Goal: Task Accomplishment & Management: Complete application form

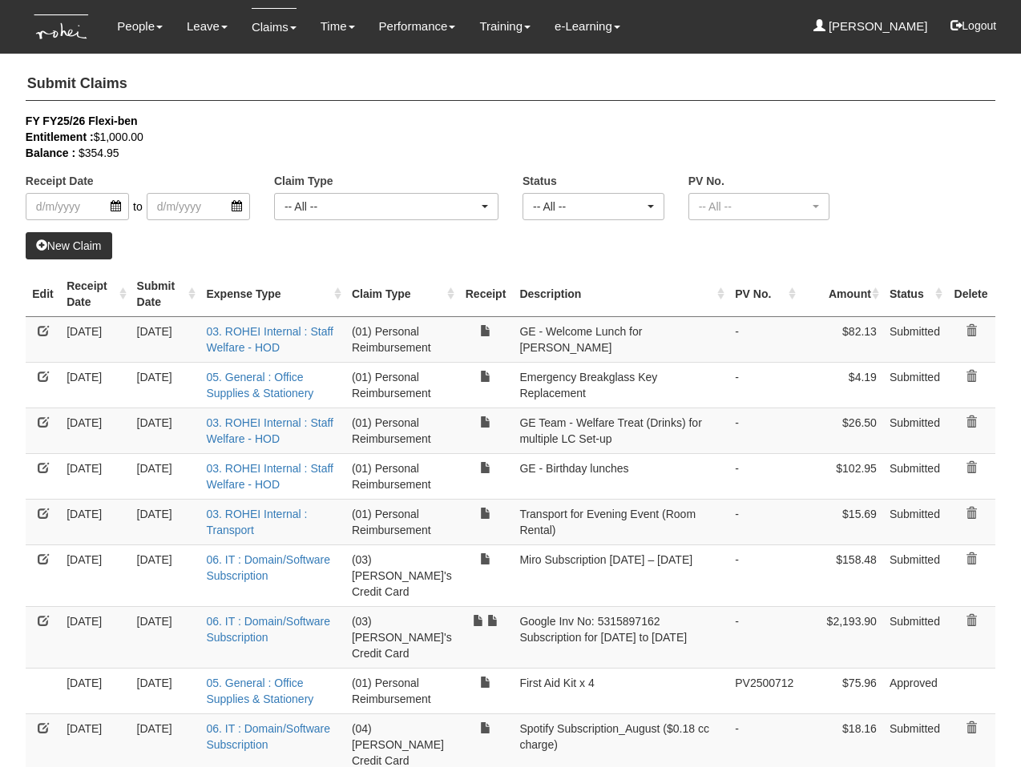
select select "50"
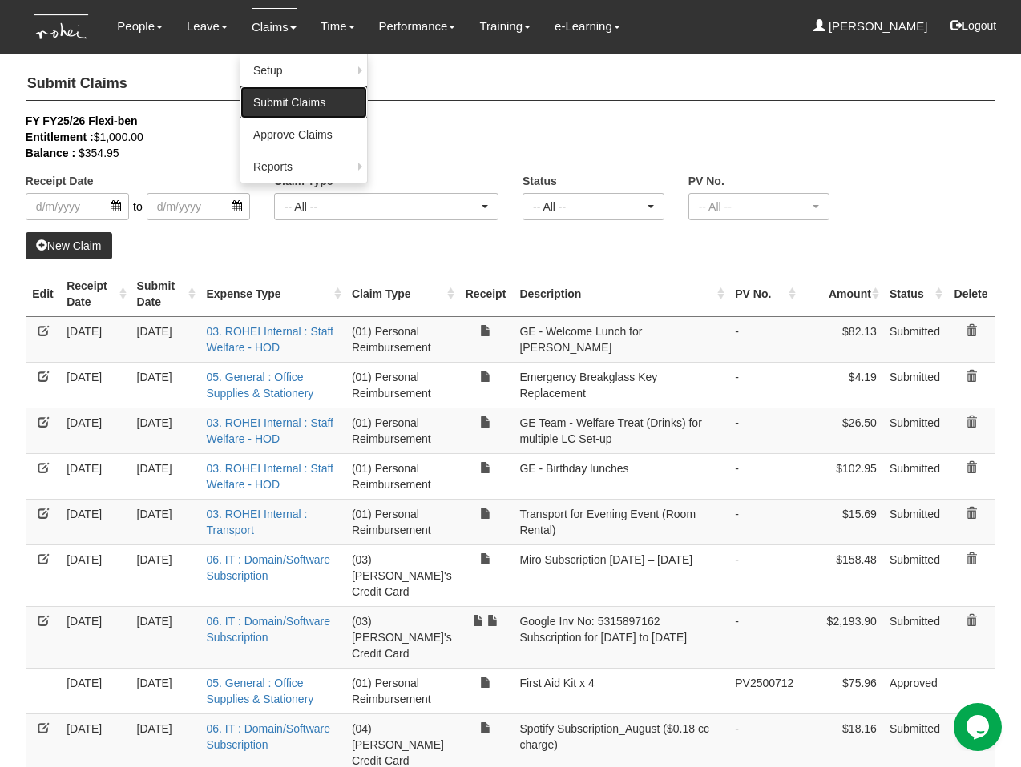
click at [266, 99] on link "Submit Claims" at bounding box center [303, 103] width 127 height 32
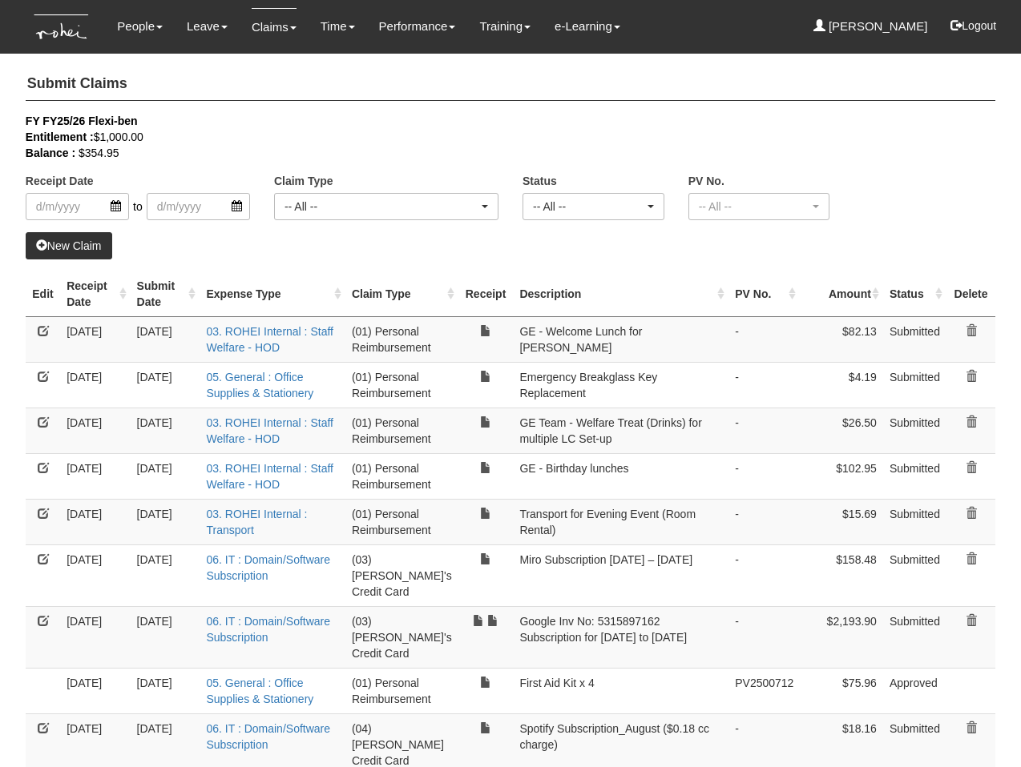
select select "50"
click at [58, 242] on link "New Claim" at bounding box center [69, 245] width 87 height 27
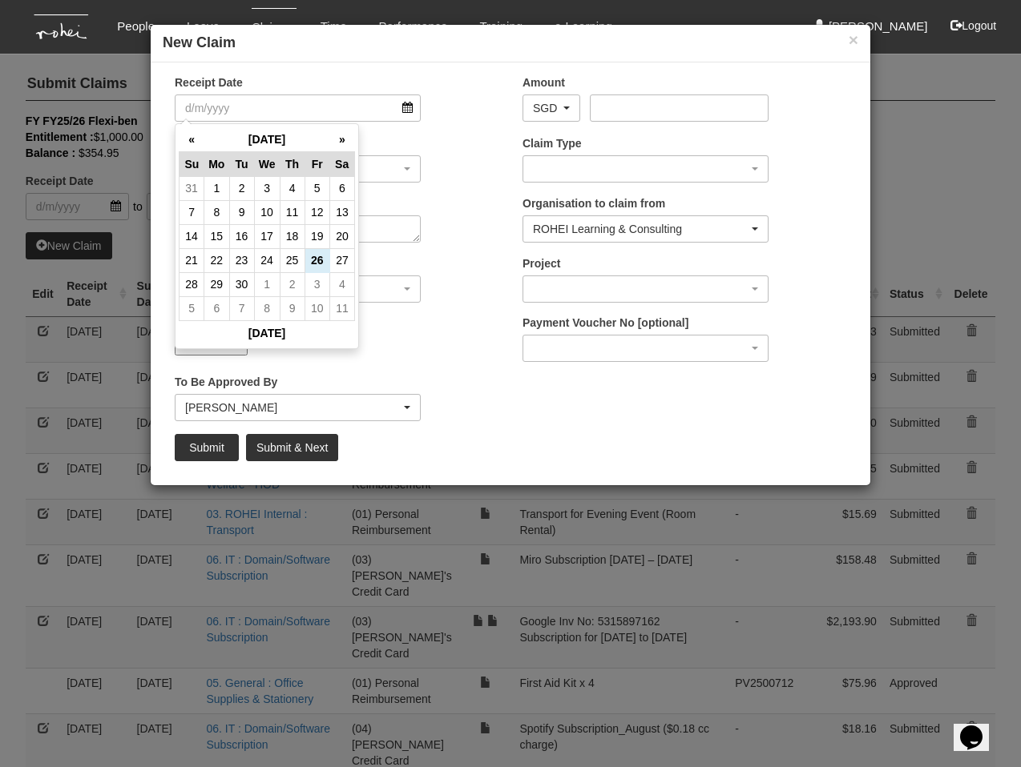
click at [450, 278] on div "Customer (N/A) _ROHEI Internal 3M ASIA PACIFIC PRIVATE LTD [DOMAIN_NAME] AbbVie…" at bounding box center [337, 285] width 348 height 59
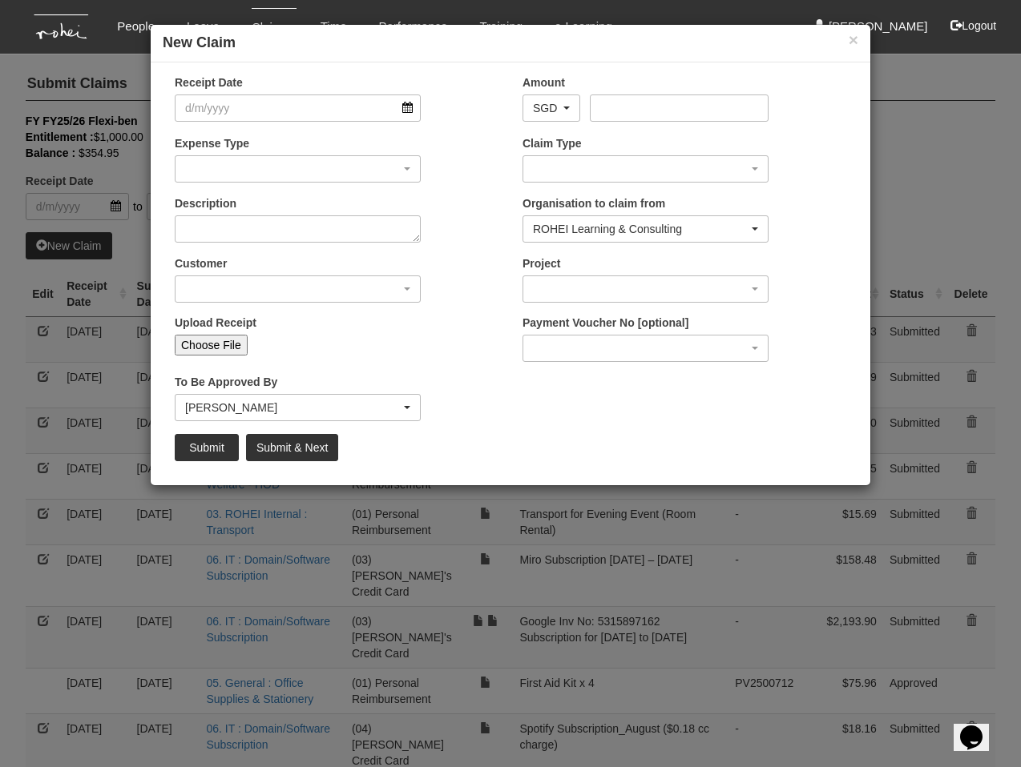
click at [207, 348] on input "Choose File" at bounding box center [211, 345] width 73 height 21
type input "C:\fakepath\invoice.pdf"
type input "Choose Another File"
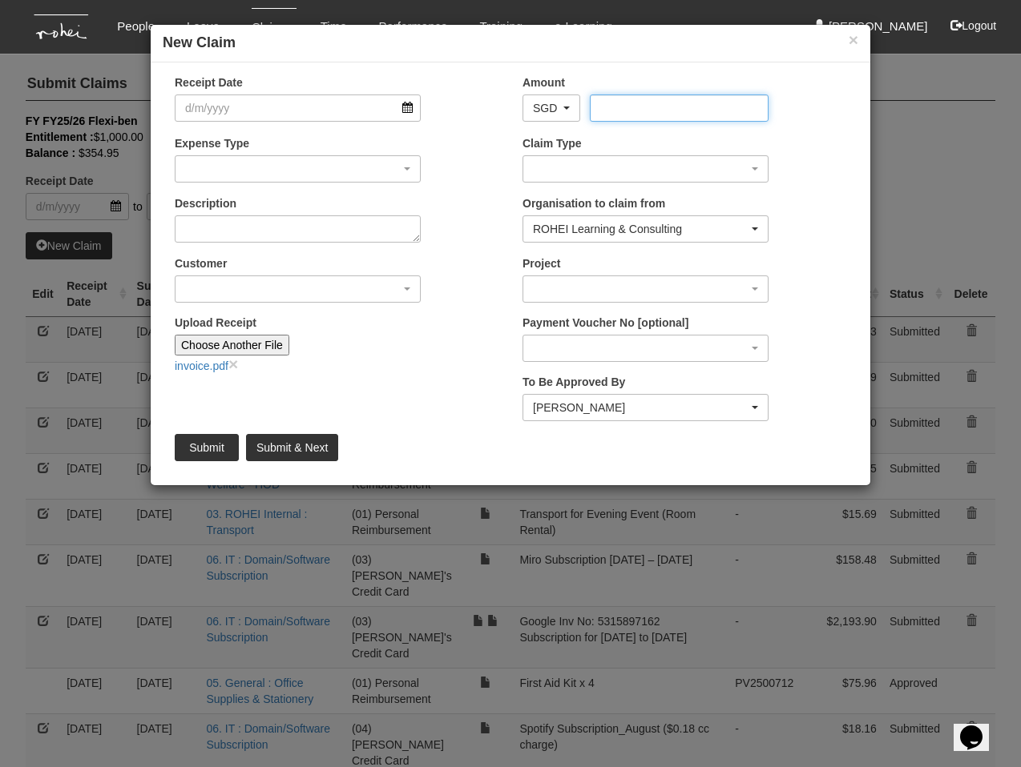
click at [641, 99] on input "Amount" at bounding box center [679, 108] width 178 height 27
type input "56.80"
click at [348, 108] on input "Receipt Date" at bounding box center [298, 108] width 246 height 27
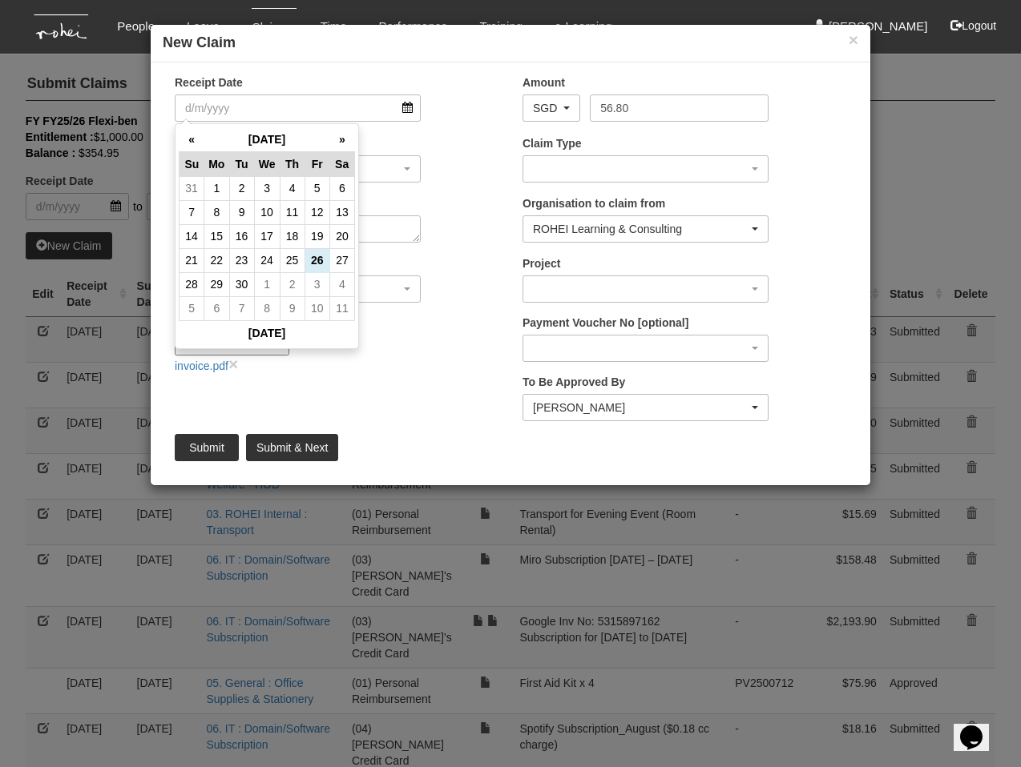
click at [278, 335] on th "[DATE]" at bounding box center [266, 332] width 175 height 25
type input "[DATE]"
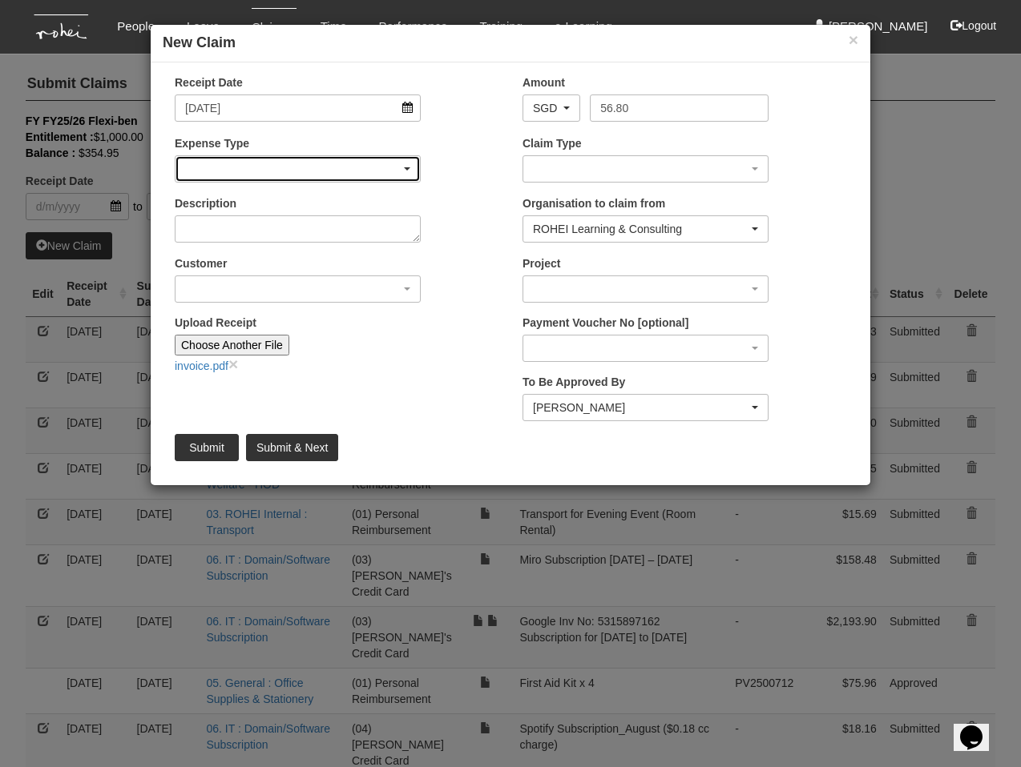
click at [260, 171] on div "button" at bounding box center [297, 169] width 244 height 26
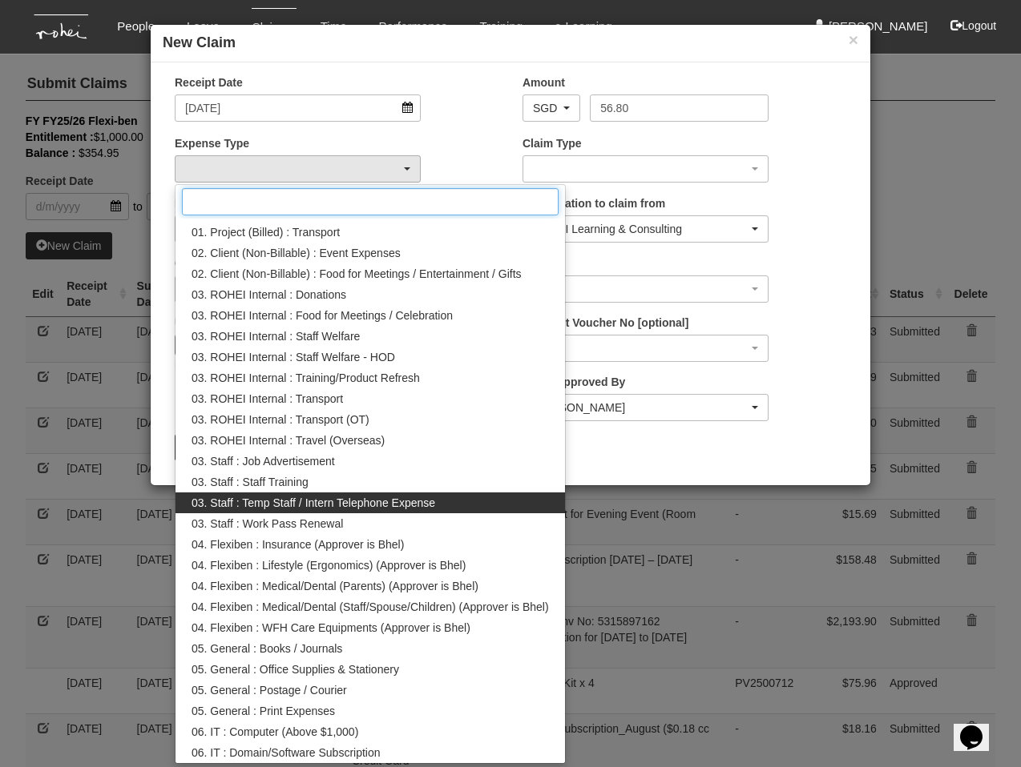
scroll to position [146, 0]
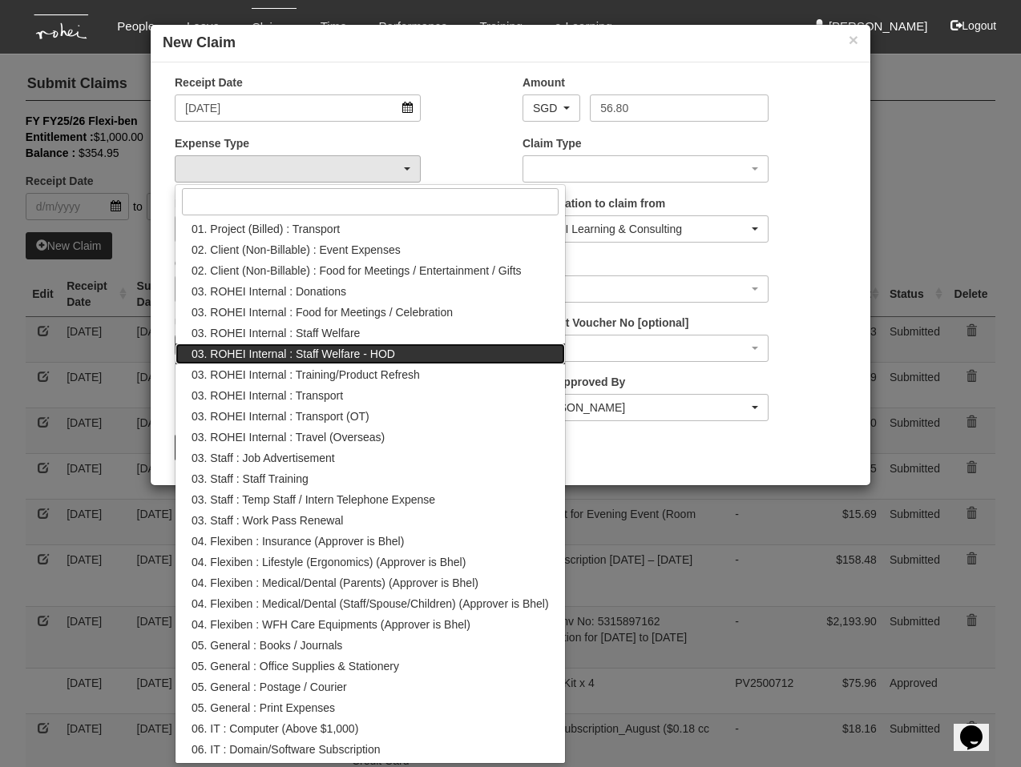
click at [303, 359] on span "03. ROHEI Internal : Staff Welfare - HOD" at bounding box center [292, 354] width 203 height 16
select select "236"
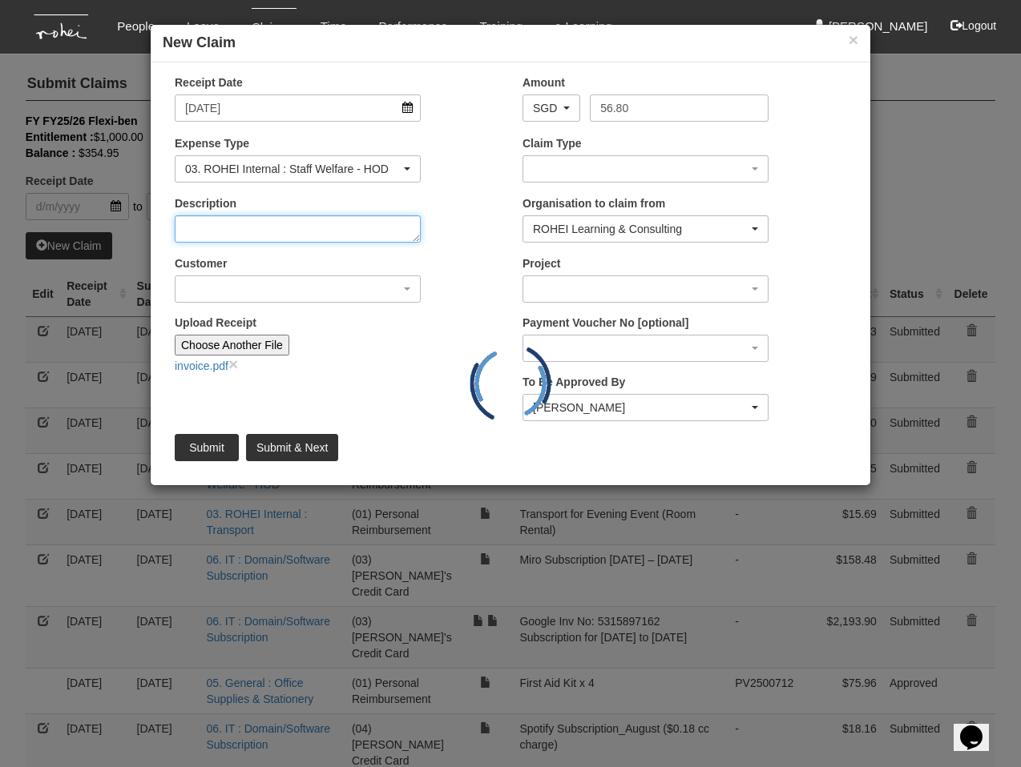
click at [227, 233] on textarea "Description" at bounding box center [298, 229] width 246 height 27
type textarea "H"
type textarea "Birthday Lunch - Zaf"
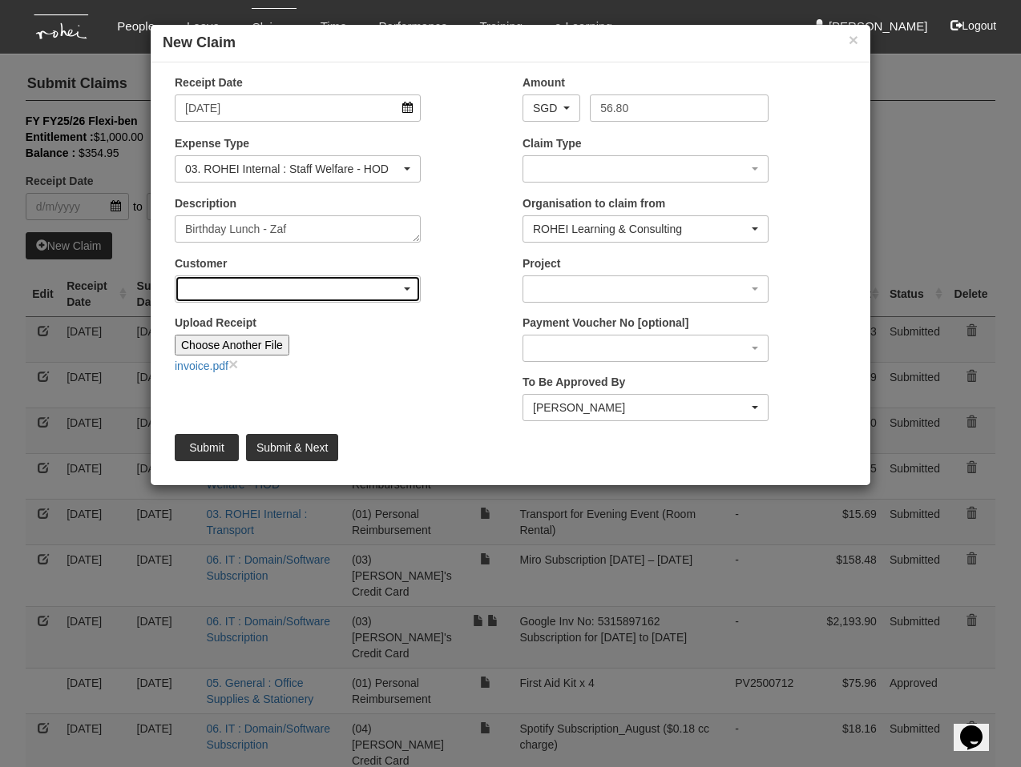
click at [242, 277] on div "button" at bounding box center [297, 289] width 244 height 26
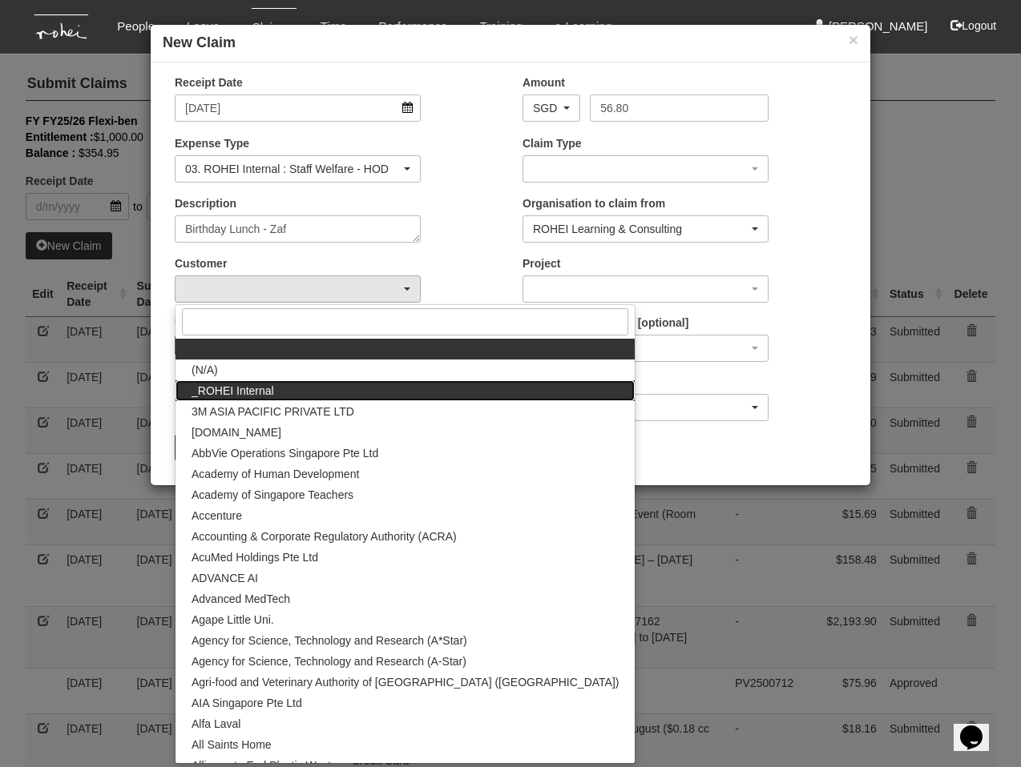
click at [294, 389] on link "_ROHEI Internal" at bounding box center [404, 391] width 459 height 21
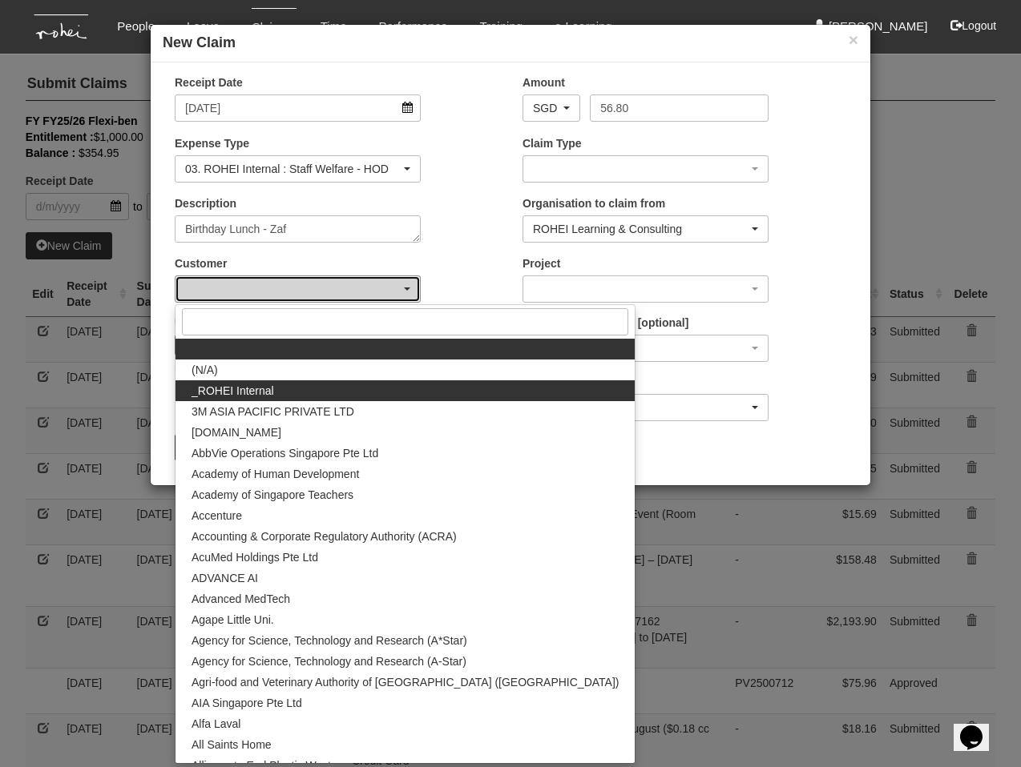
select select "397"
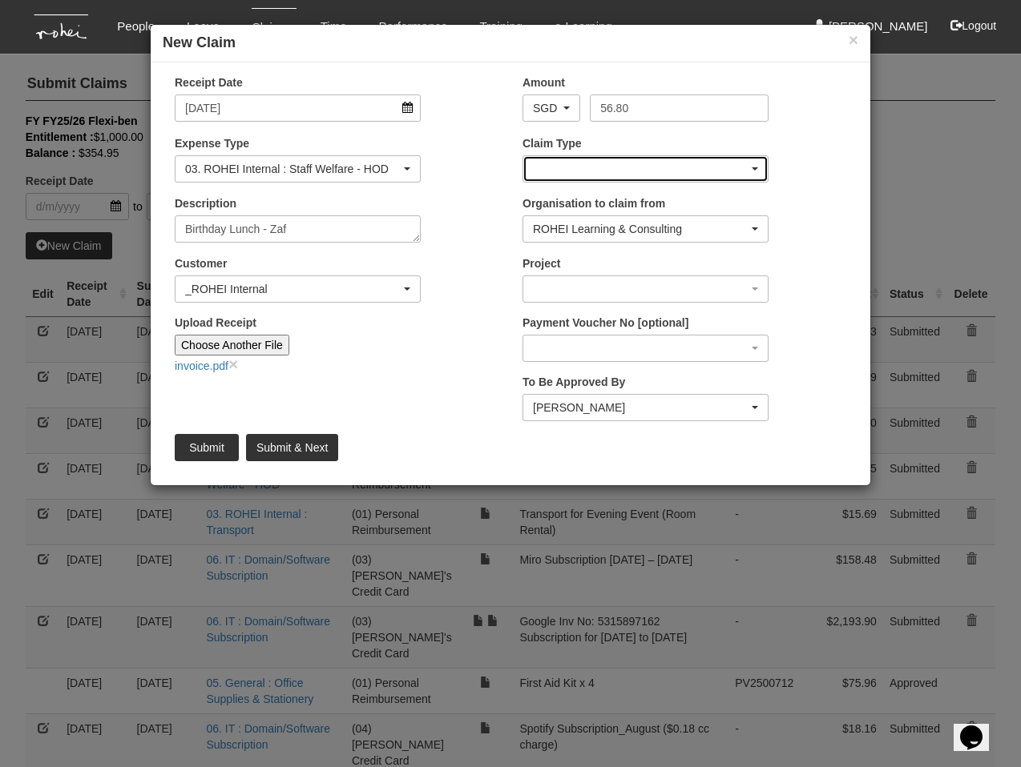
click at [553, 176] on div "button" at bounding box center [645, 169] width 244 height 26
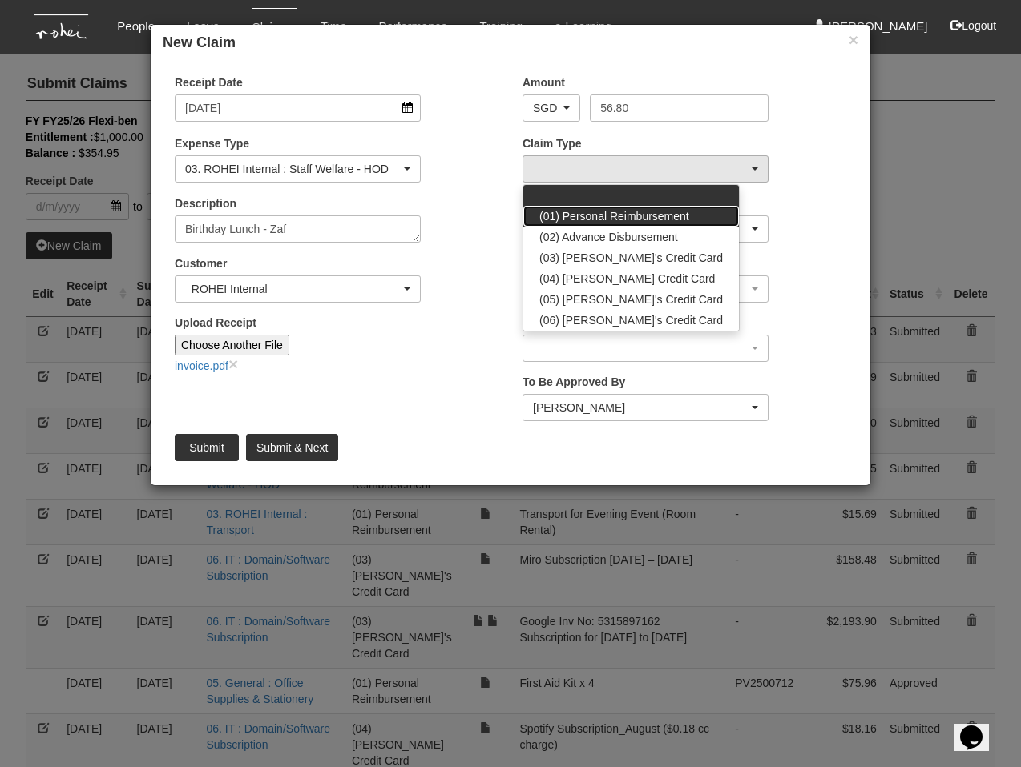
click at [577, 212] on span "(01) Personal Reimbursement" at bounding box center [614, 216] width 150 height 16
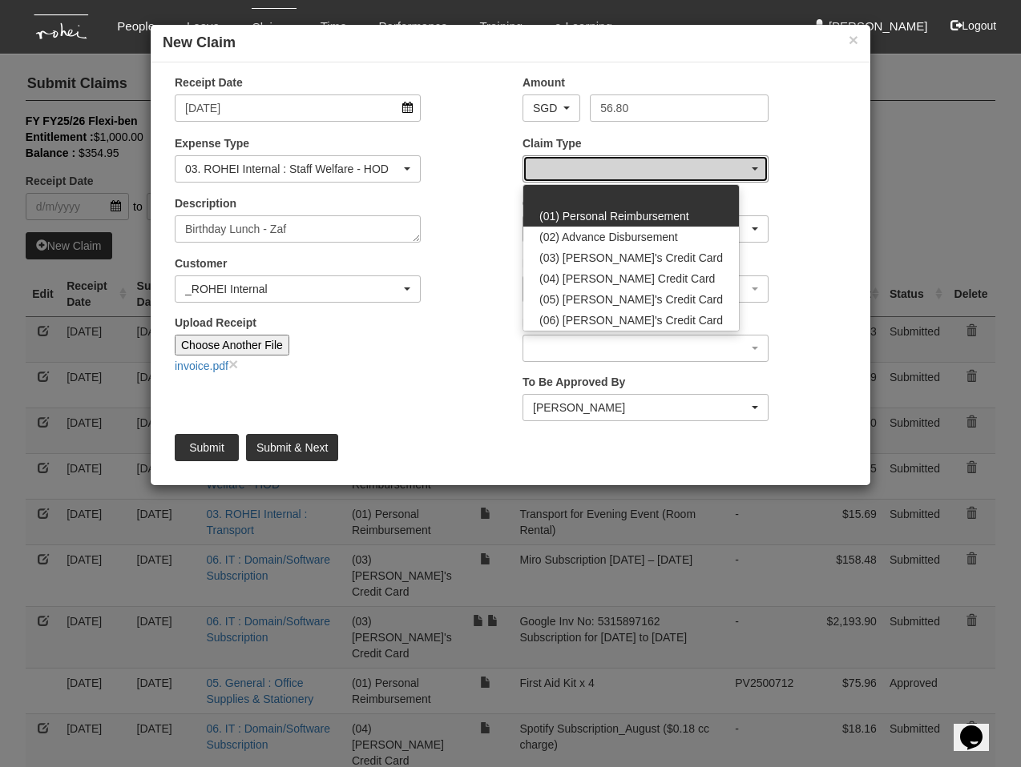
select select "14"
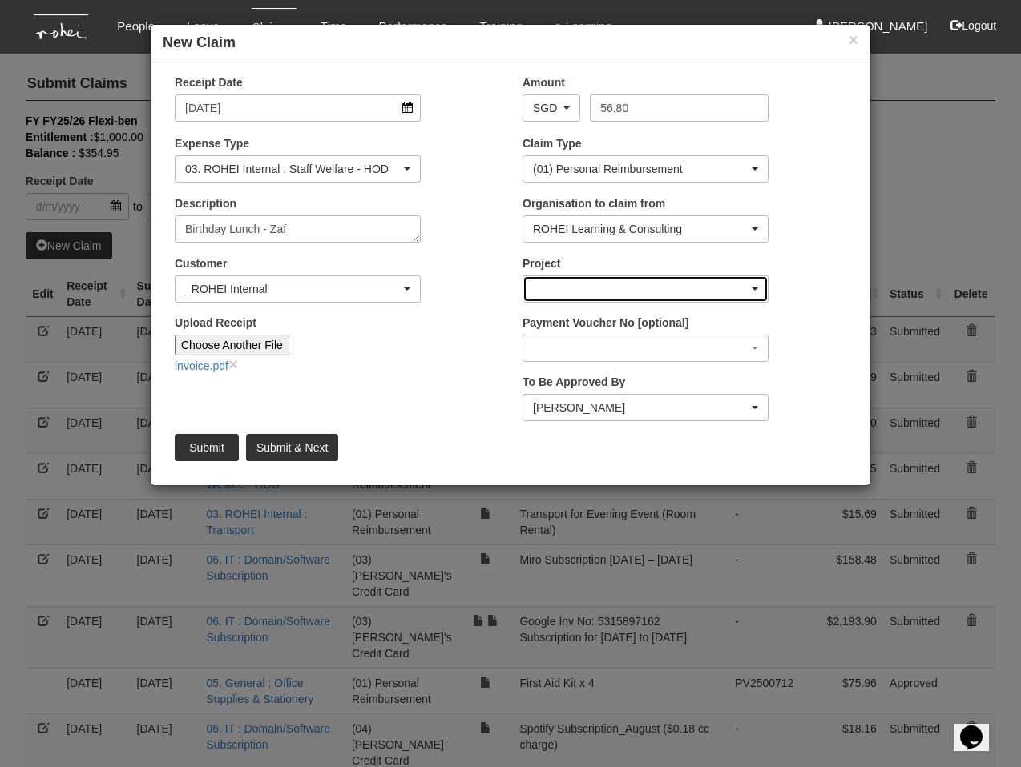
click at [575, 287] on div "button" at bounding box center [645, 289] width 244 height 26
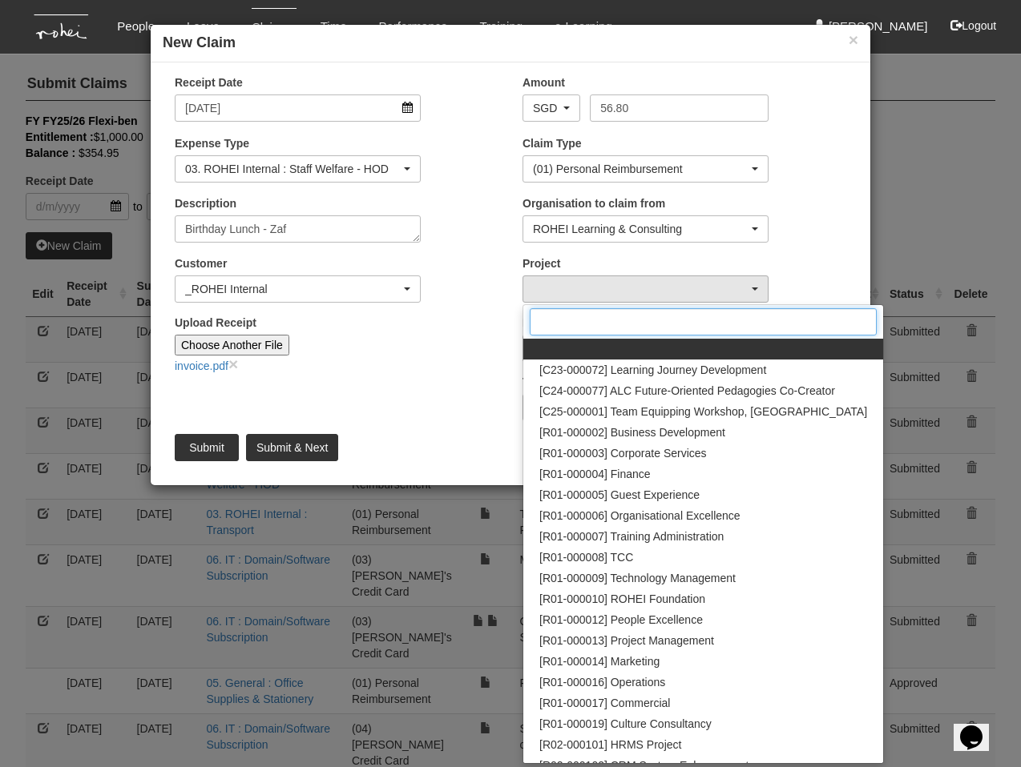
click at [598, 320] on input "Search" at bounding box center [703, 321] width 347 height 27
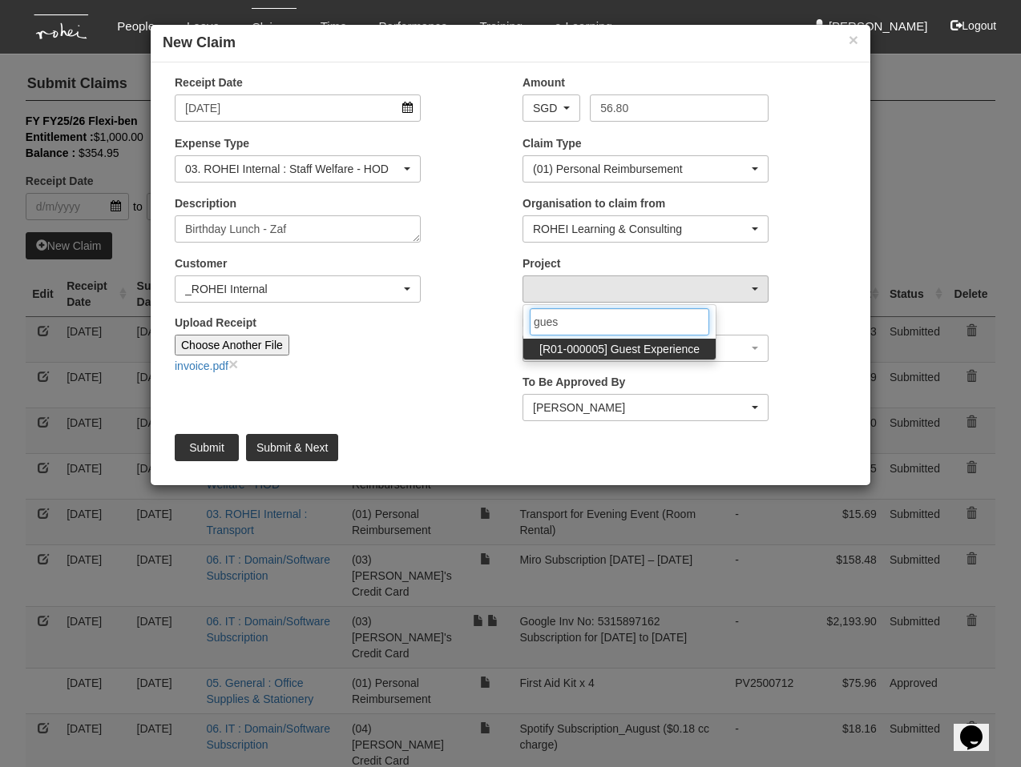
type input "guest"
select select "1482"
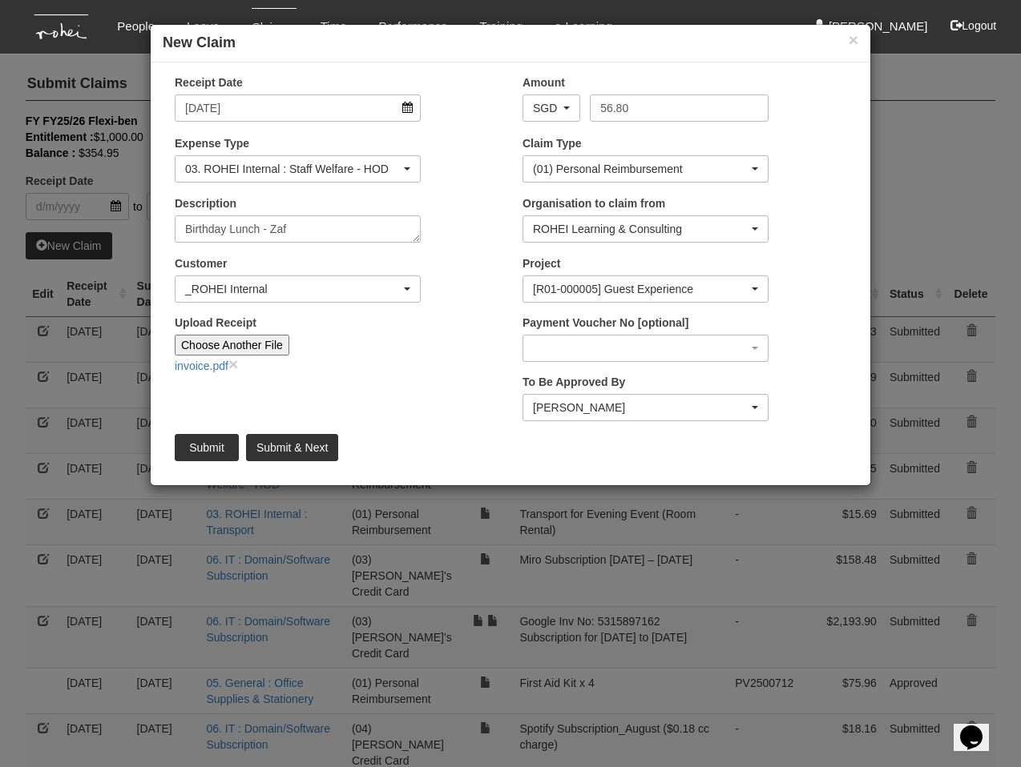
click at [446, 355] on div "Upload Receipt Choose Another File invoice.pdf ×" at bounding box center [337, 350] width 348 height 71
click at [214, 449] on input "Submit" at bounding box center [207, 447] width 64 height 27
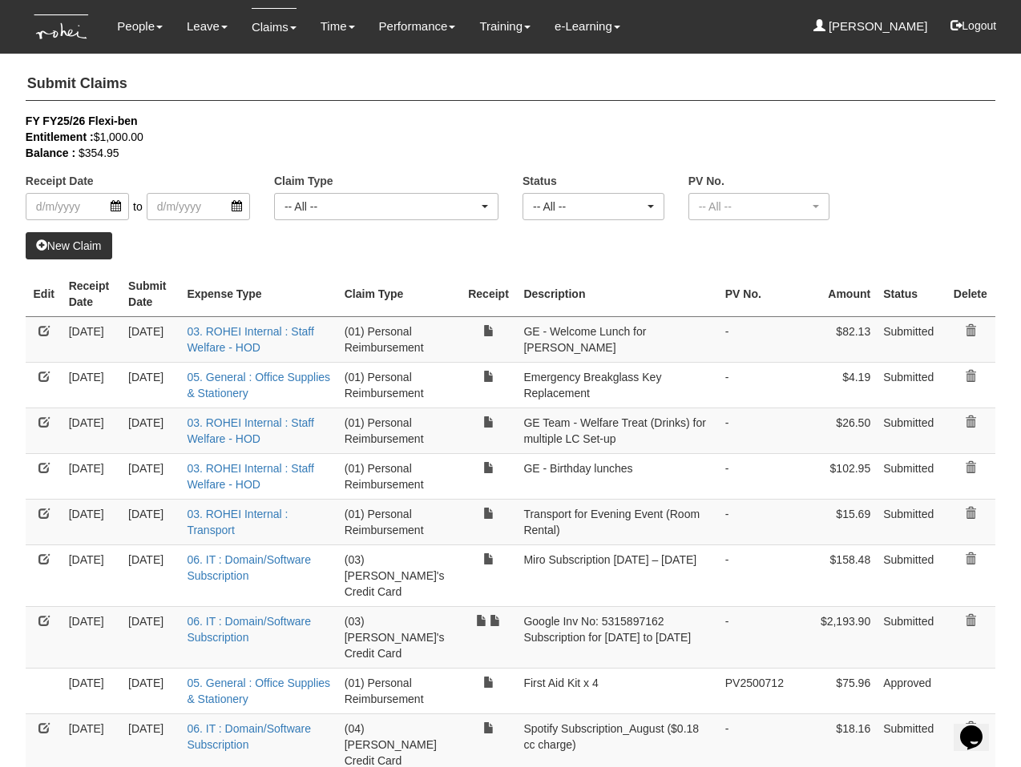
select select "50"
